Goal: Information Seeking & Learning: Learn about a topic

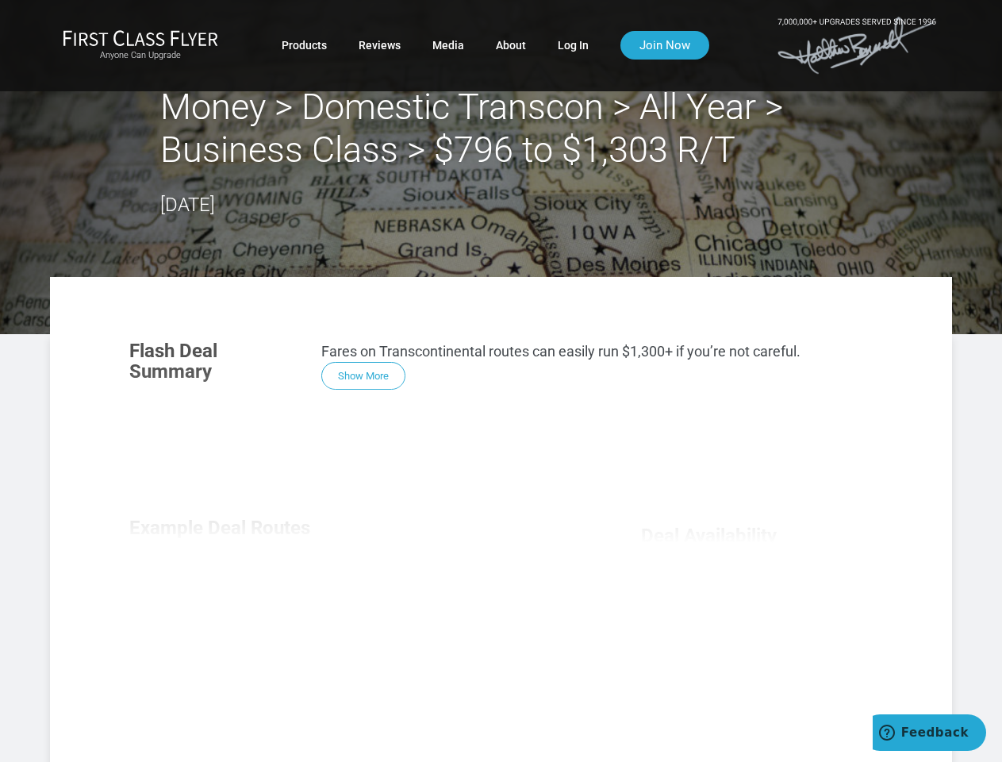
click at [501, 381] on div "Flash Deal Summary Fares on Transcontinental routes can easily run $1,300+ if y…" at bounding box center [500, 549] width 775 height 448
click at [501, 519] on div "Flash Deal Summary Fares on Transcontinental routes can easily run $1,300+ if y…" at bounding box center [500, 549] width 775 height 448
click at [363, 375] on div "Flash Deal Summary Fares on Transcontinental routes can easily run $1,300+ if y…" at bounding box center [500, 549] width 775 height 448
click at [225, 595] on div "Flash Deal Summary Fares on Transcontinental routes can easily run $1,300+ if y…" at bounding box center [500, 549] width 775 height 448
click at [355, 594] on div "Flash Deal Summary Fares on Transcontinental routes can easily run $1,300+ if y…" at bounding box center [500, 549] width 775 height 448
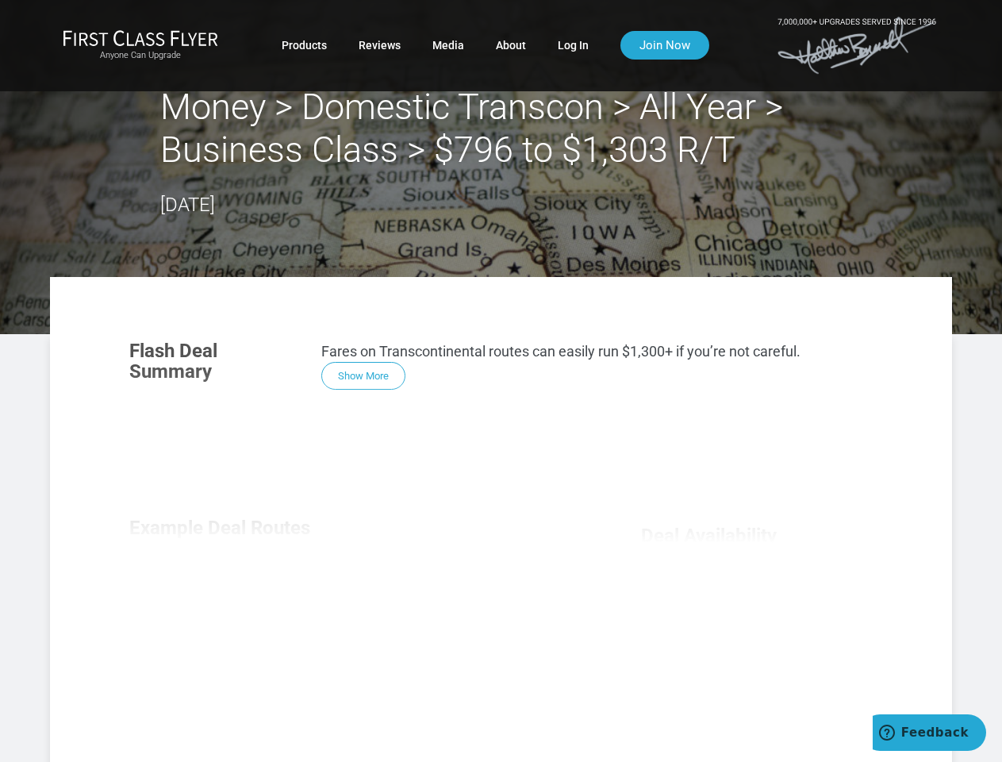
click at [486, 595] on div "Flash Deal Summary Fares on Transcontinental routes can easily run $1,300+ if y…" at bounding box center [500, 549] width 775 height 448
click at [355, 701] on div "Flash Deal Summary Fares on Transcontinental routes can easily run $1,300+ if y…" at bounding box center [500, 549] width 775 height 448
click at [757, 682] on div "Flash Deal Summary Fares on Transcontinental routes can easily run $1,300+ if y…" at bounding box center [500, 549] width 775 height 448
click at [929, 732] on span "Feedback" at bounding box center [934, 732] width 67 height 14
